Goal: Task Accomplishment & Management: Use online tool/utility

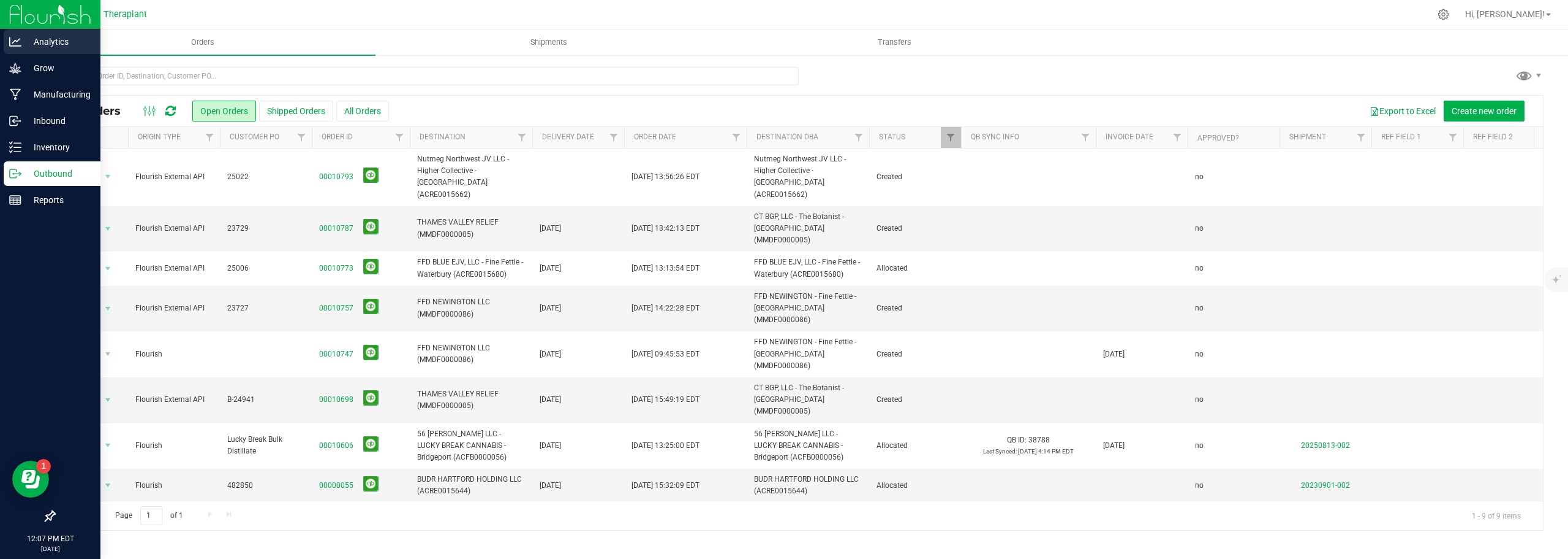
click at [50, 39] on p "Analytics" at bounding box center [59, 41] width 73 height 15
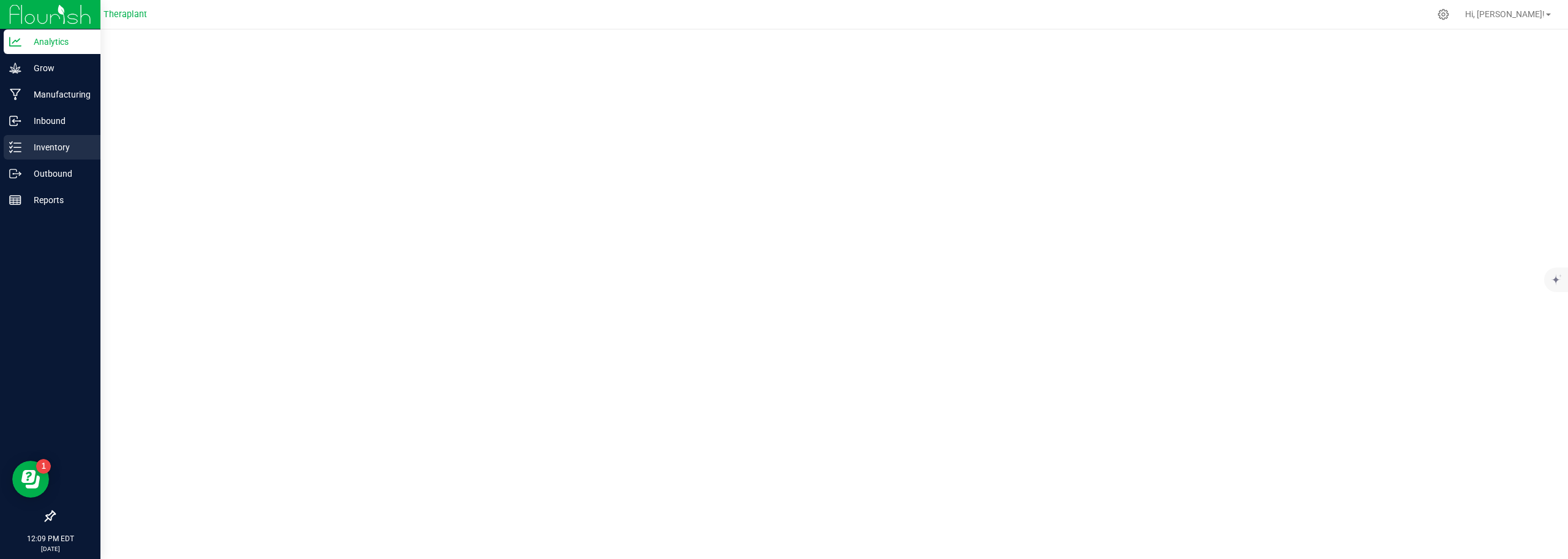
click at [35, 138] on div "Inventory" at bounding box center [52, 147] width 97 height 24
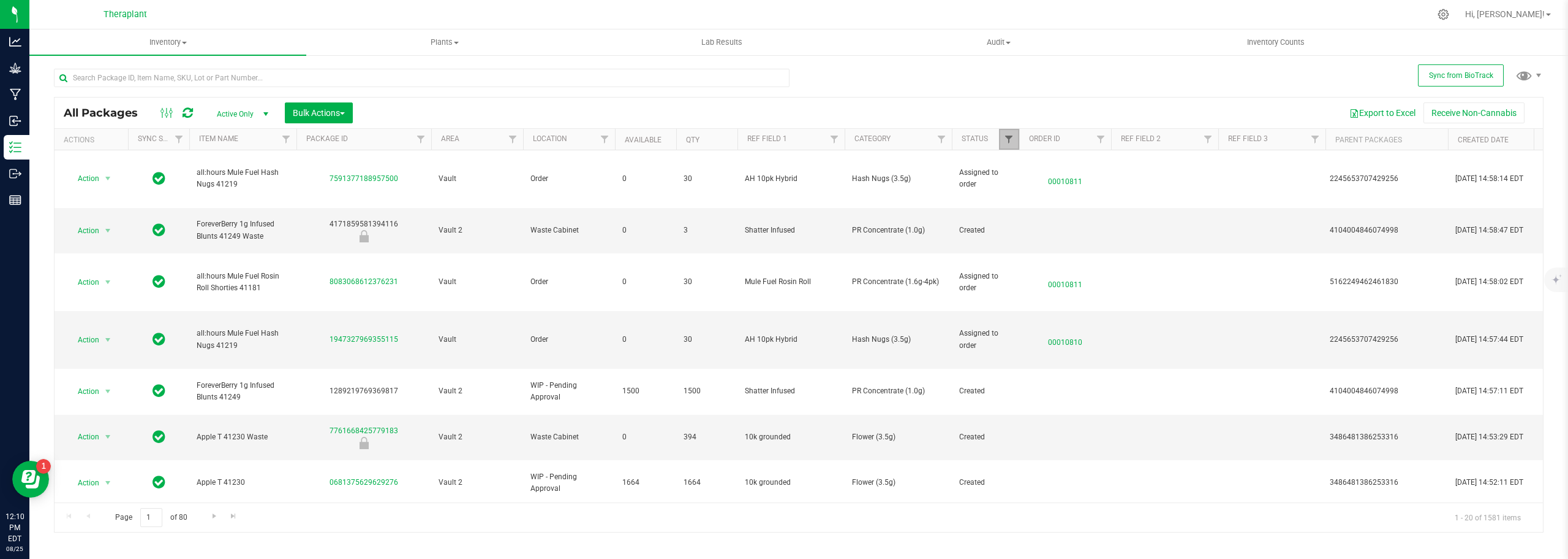
click at [1012, 135] on span "Filter" at bounding box center [1009, 139] width 10 height 10
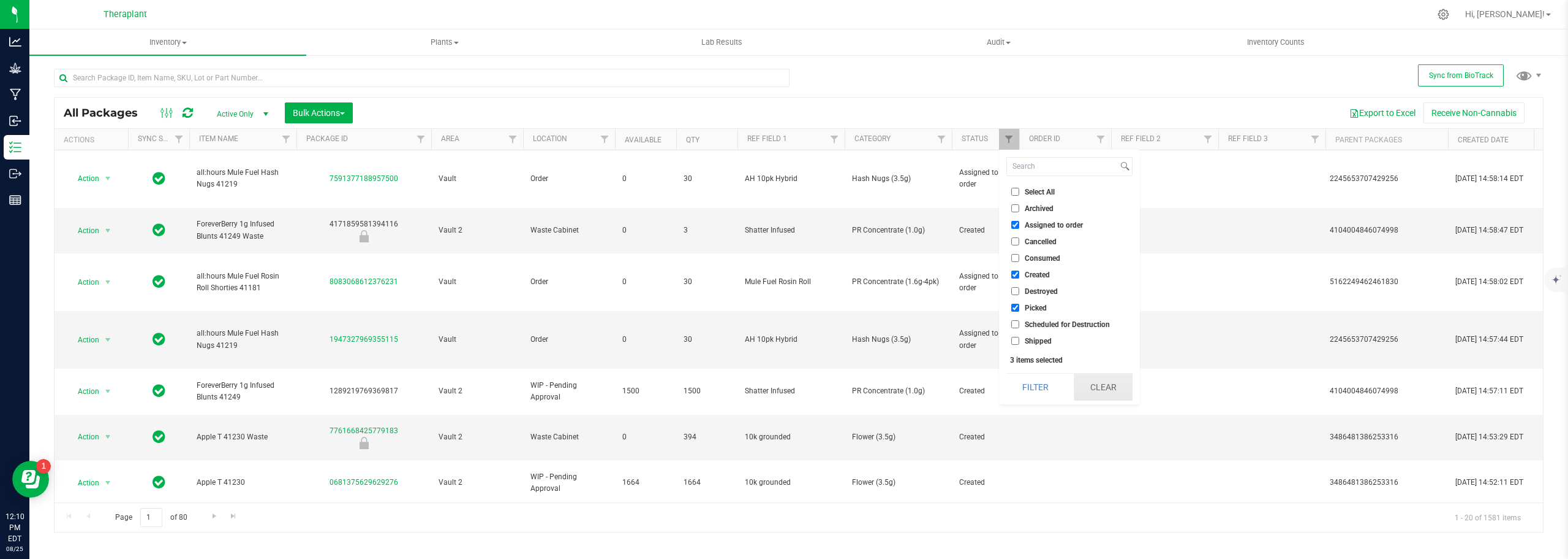
click at [1103, 391] on button "Clear" at bounding box center [1103, 387] width 59 height 27
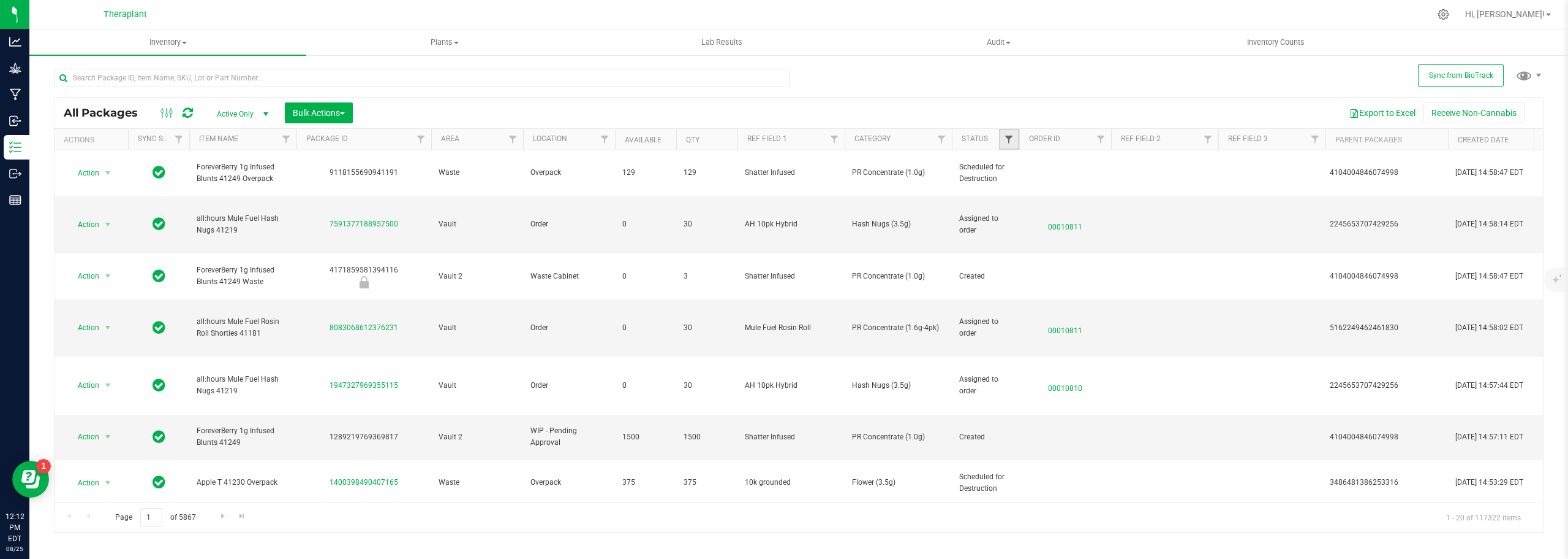
click at [1007, 142] on span "Filter" at bounding box center [1009, 139] width 10 height 10
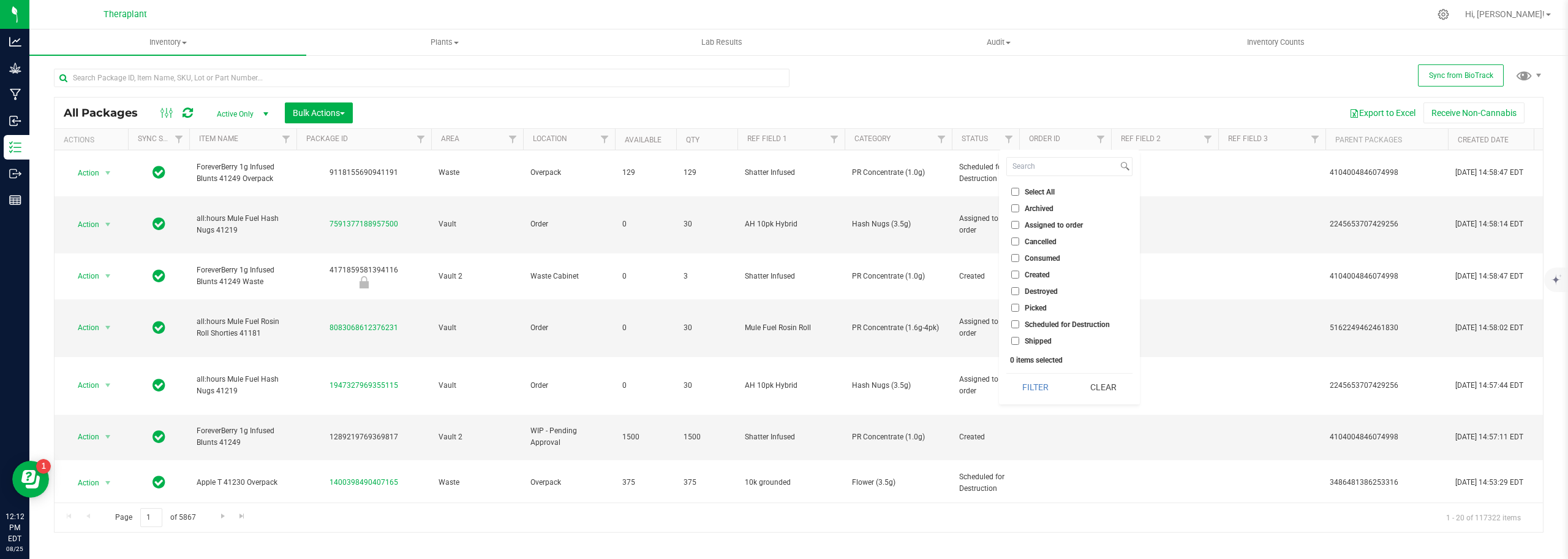
click at [1014, 274] on input "Created" at bounding box center [1015, 274] width 8 height 8
checkbox input "true"
click at [1042, 389] on button "Filter" at bounding box center [1036, 387] width 59 height 27
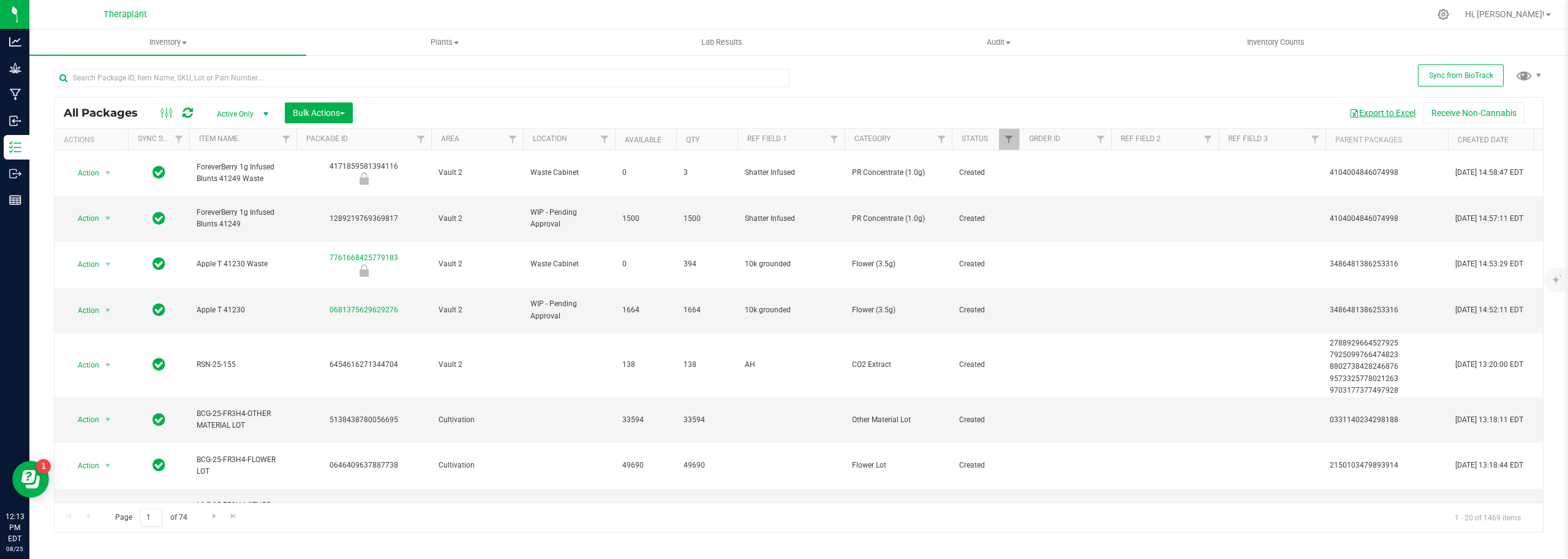
click at [1361, 112] on button "Export to Excel" at bounding box center [1383, 113] width 82 height 21
